Goal: Task Accomplishment & Management: Manage account settings

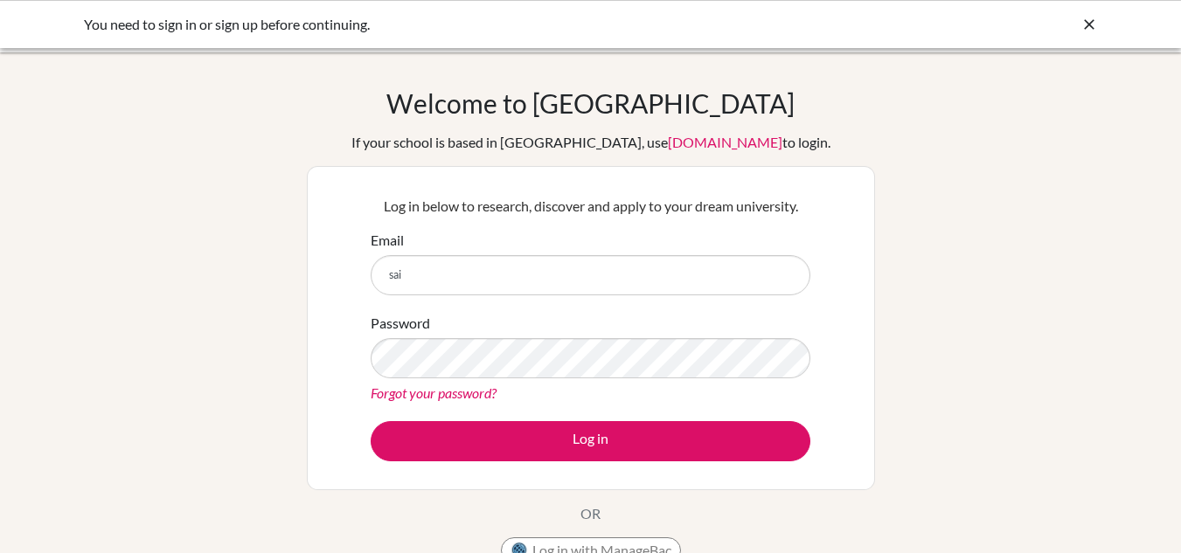
click at [556, 269] on input "sai" at bounding box center [591, 275] width 440 height 40
type input "[EMAIL_ADDRESS][DOMAIN_NAME]"
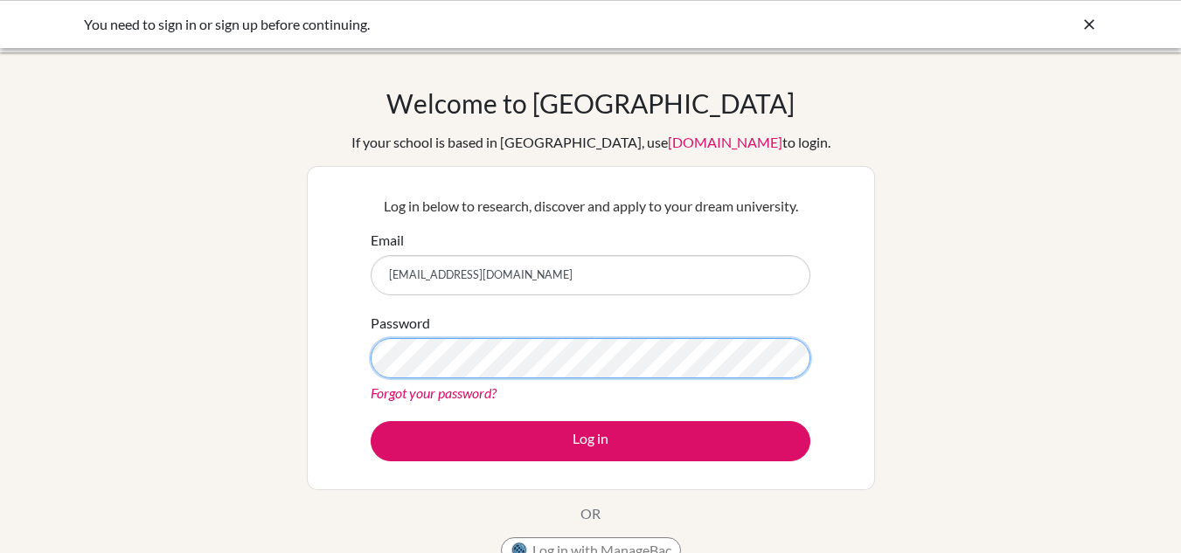
click at [371, 421] on button "Log in" at bounding box center [591, 441] width 440 height 40
